Goal: Find specific page/section: Find specific page/section

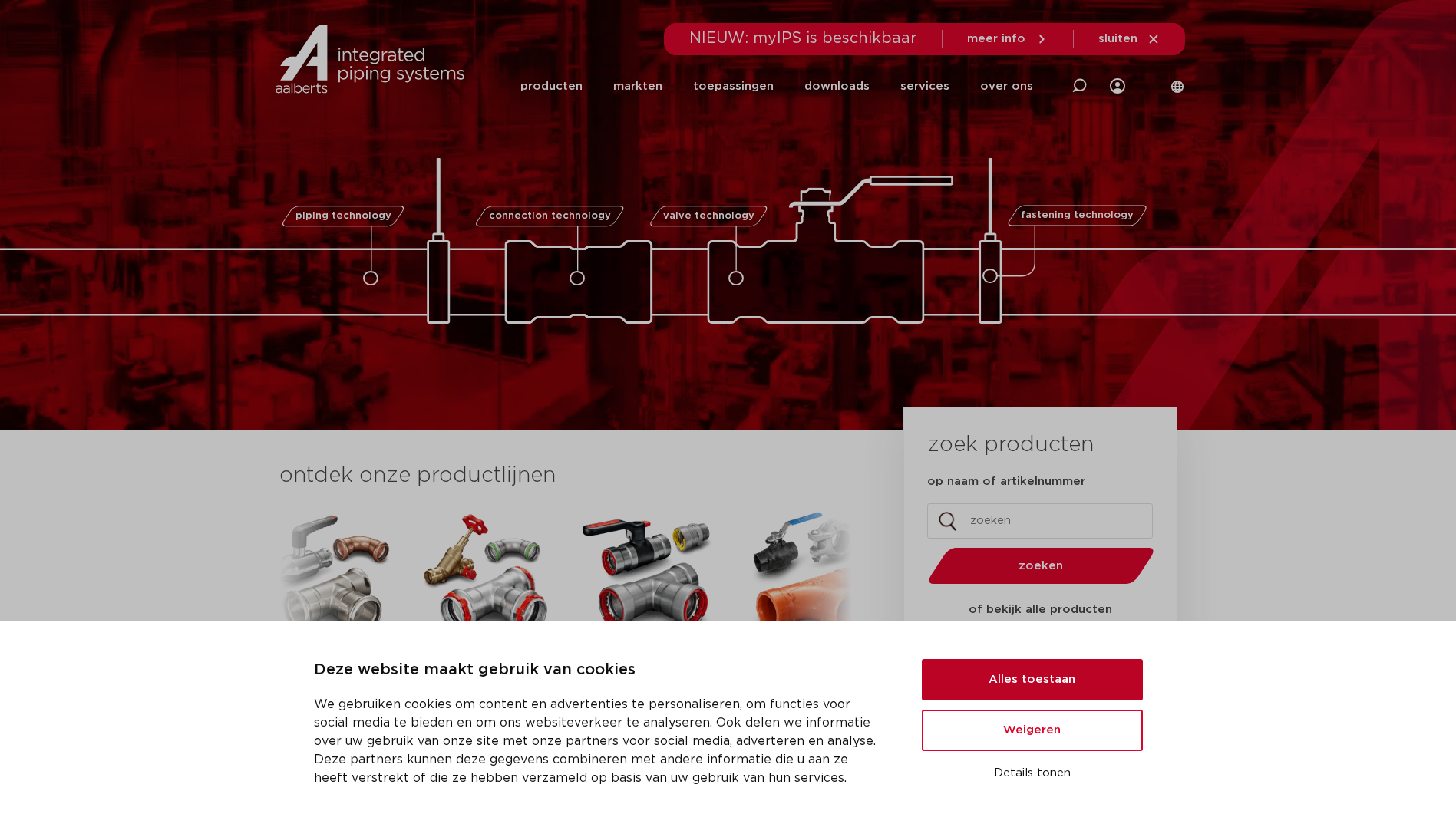
click at [992, 664] on button "Alles toestaan" at bounding box center [1033, 680] width 221 height 42
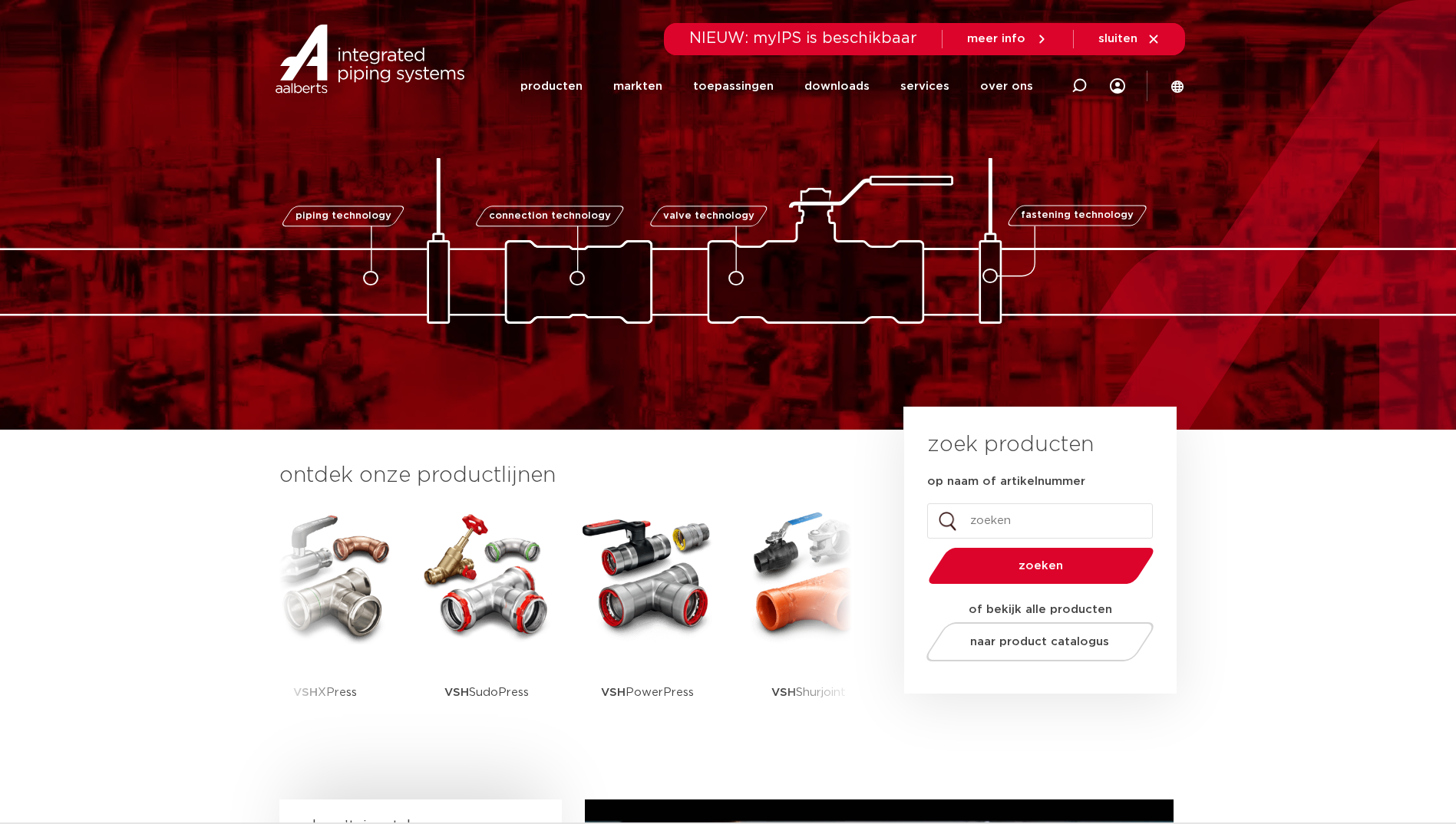
click at [1009, 513] on input "op naam of artikelnummer" at bounding box center [1040, 520] width 226 height 35
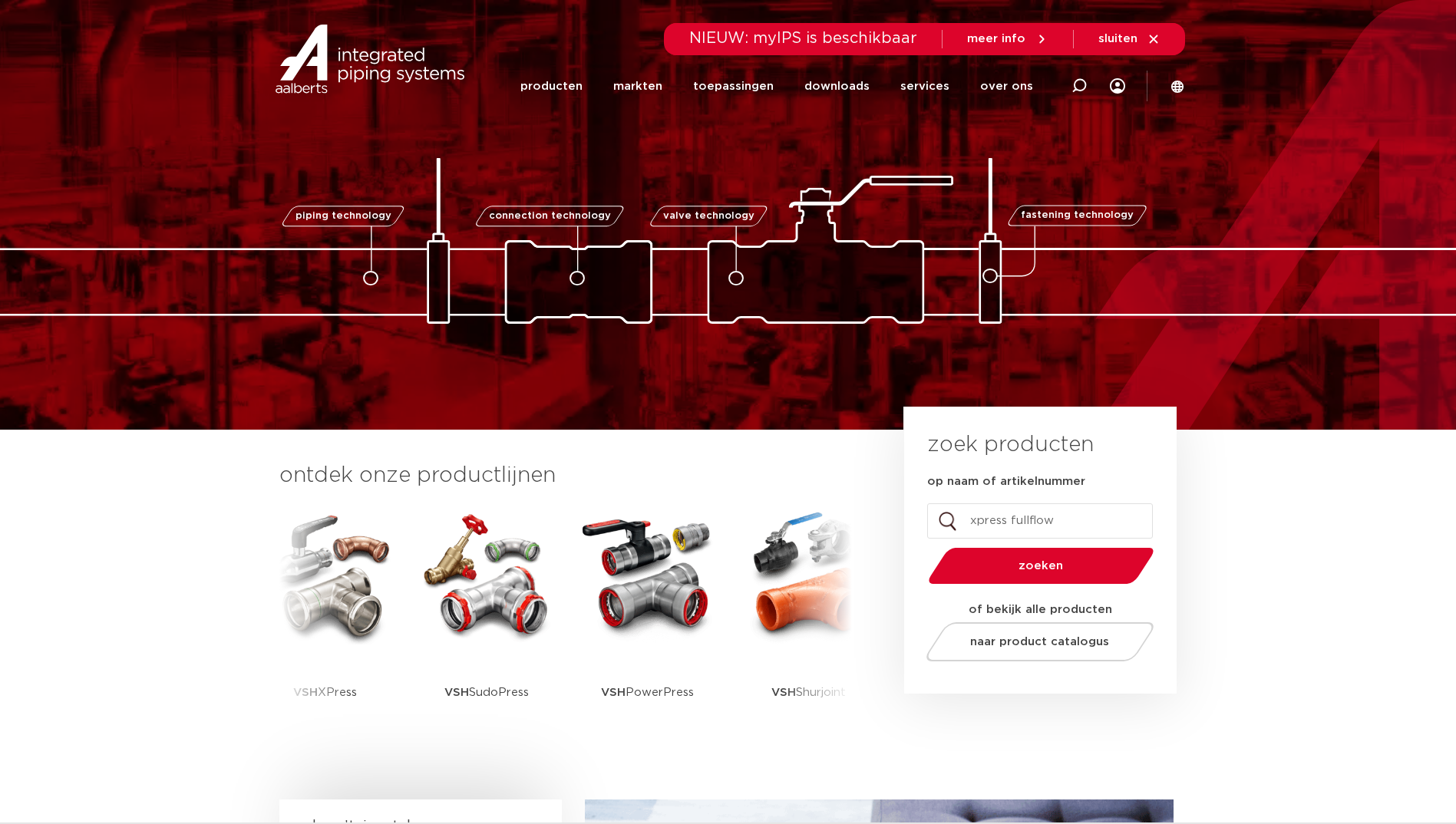
type input "xpress fullflow"
click at [922, 547] on button "zoeken" at bounding box center [1041, 566] width 238 height 39
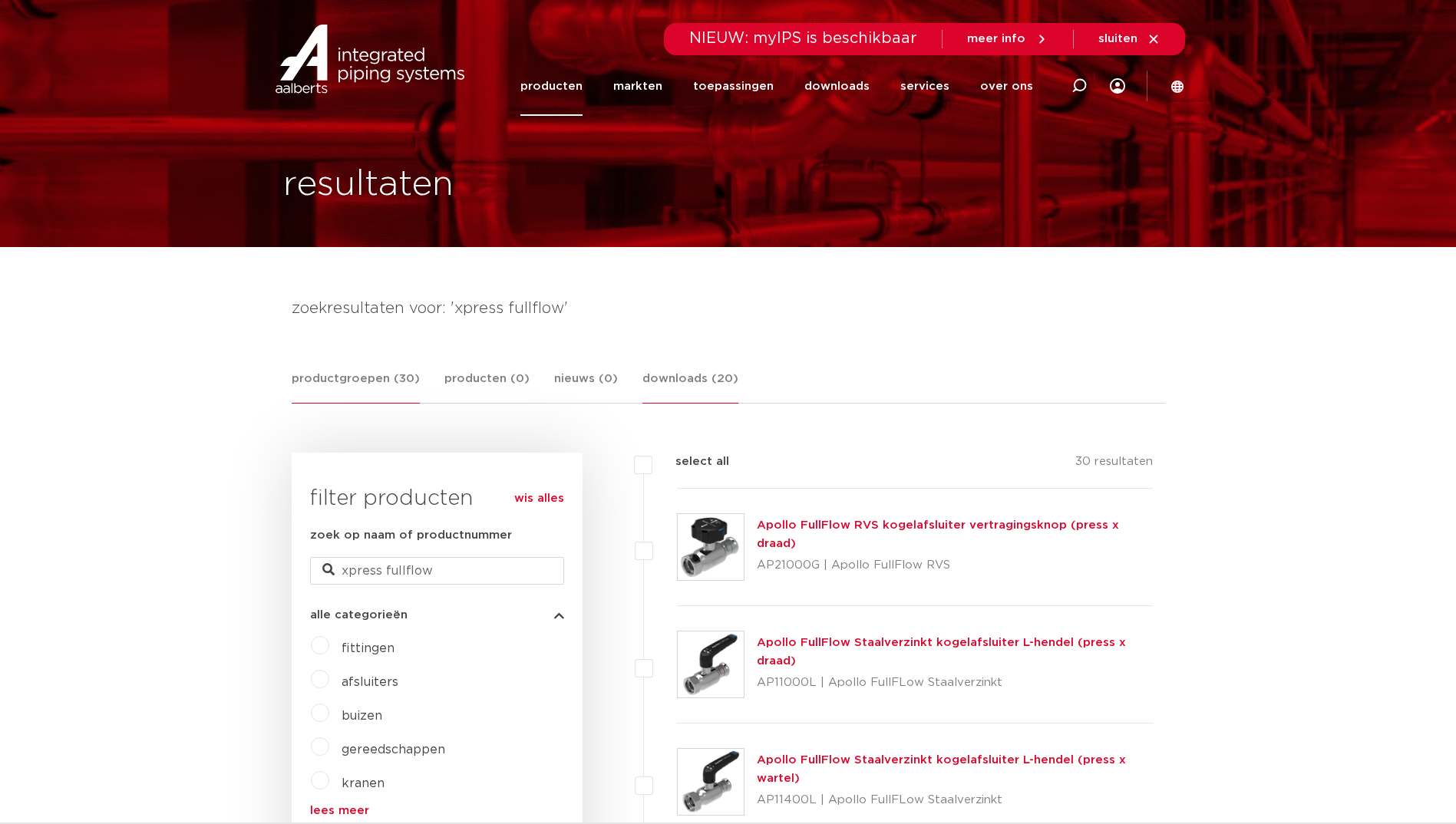
click at [681, 375] on link "downloads (20)" at bounding box center [691, 386] width 96 height 34
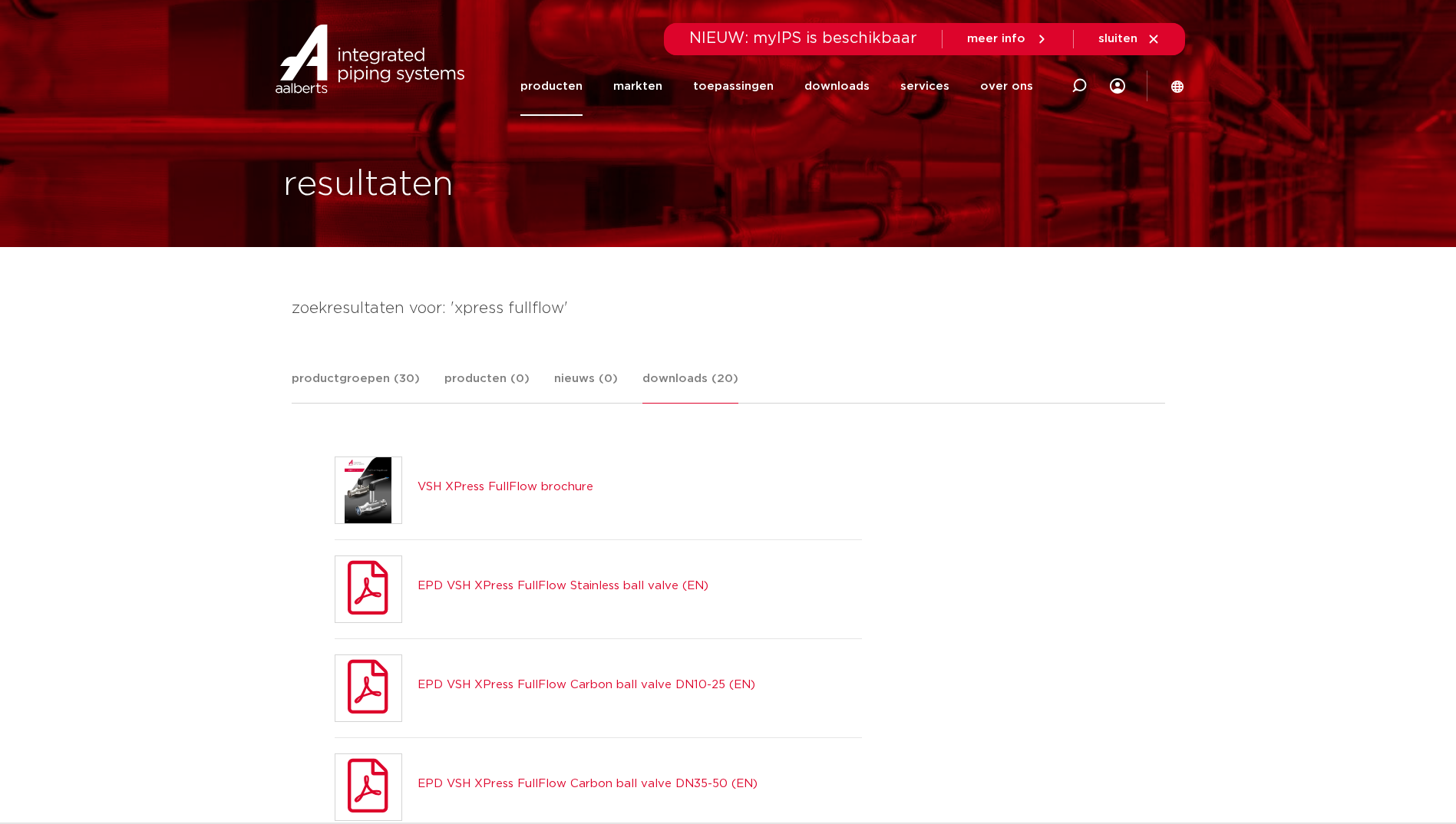
click at [1174, 87] on icon at bounding box center [1178, 86] width 13 height 13
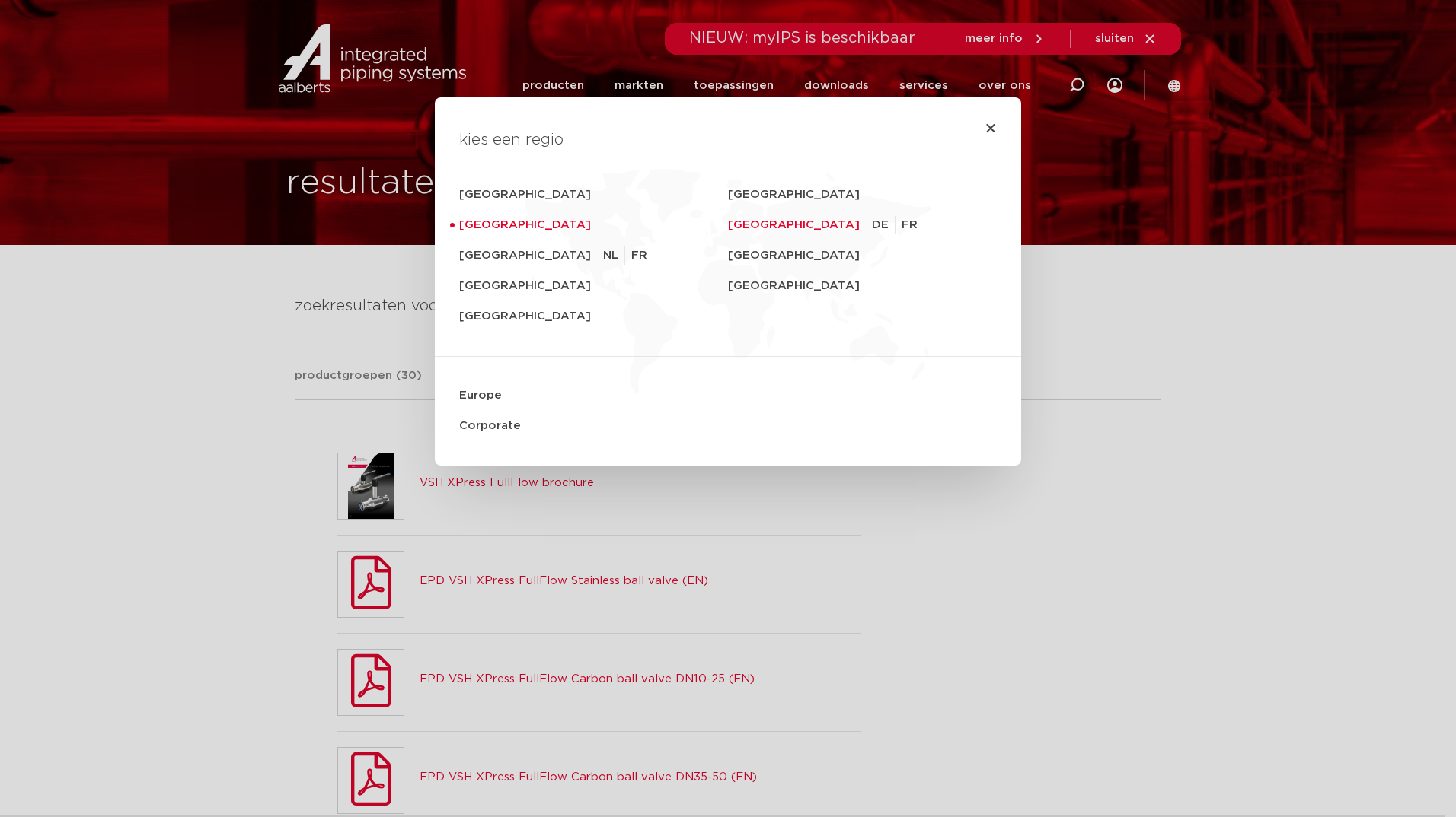
click at [757, 223] on link "[GEOGRAPHIC_DATA]" at bounding box center [799, 226] width 144 height 31
